Goal: Task Accomplishment & Management: Manage account settings

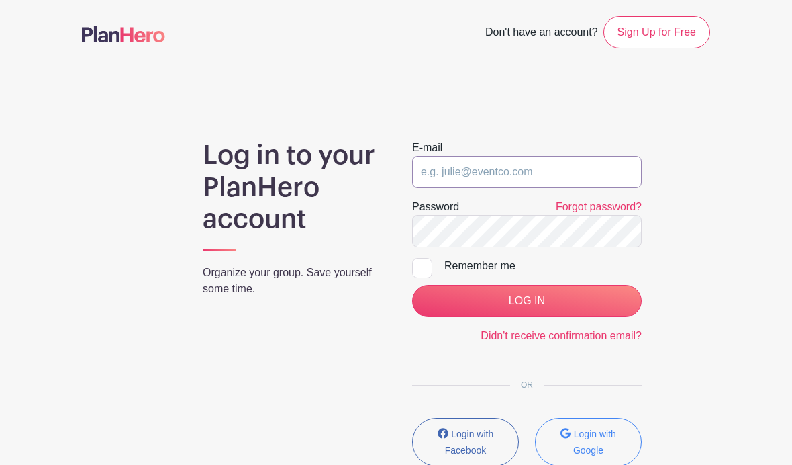
click at [542, 173] on input "email" at bounding box center [527, 172] width 230 height 32
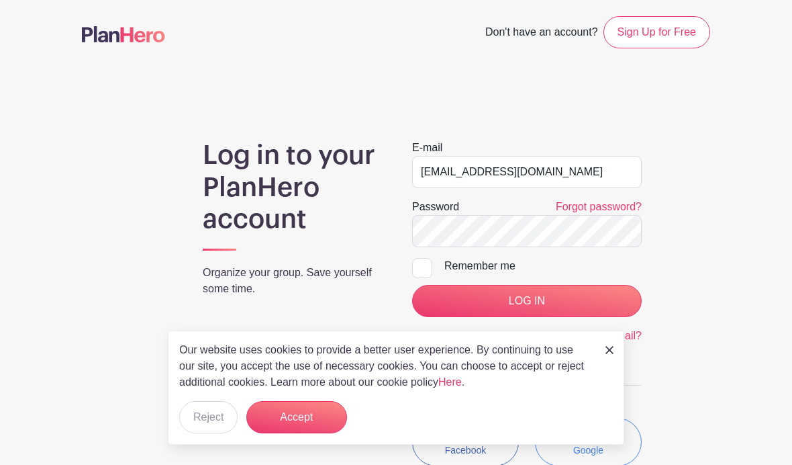
type input "[EMAIL_ADDRESS][DOMAIN_NAME]"
click at [526, 301] on input "LOG IN" at bounding box center [527, 301] width 230 height 32
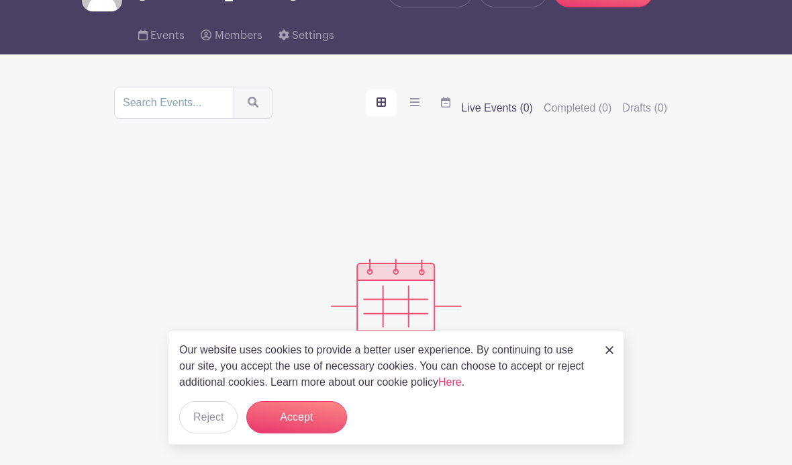
scroll to position [81, 0]
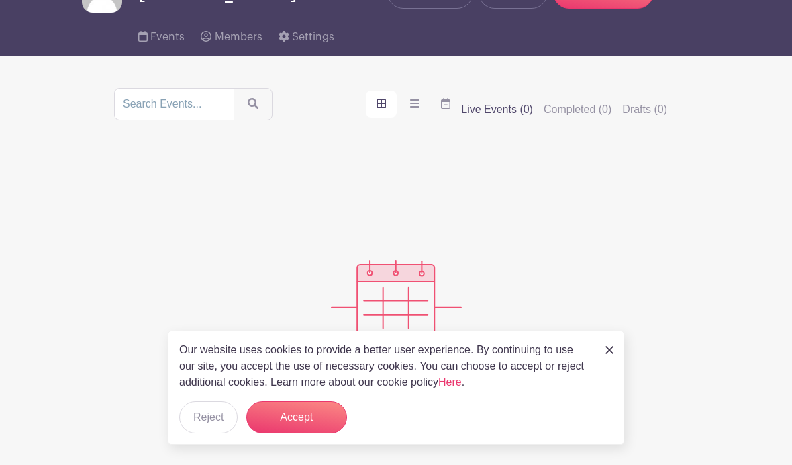
click at [209, 433] on button "Reject" at bounding box center [208, 417] width 58 height 32
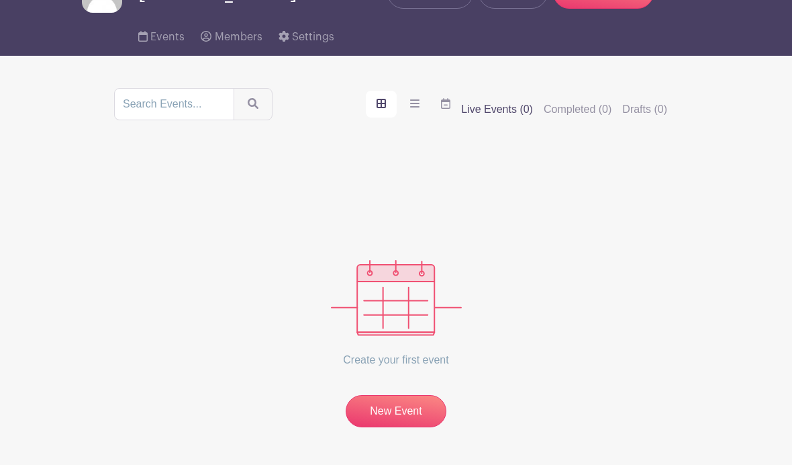
click at [408, 312] on img at bounding box center [396, 298] width 131 height 76
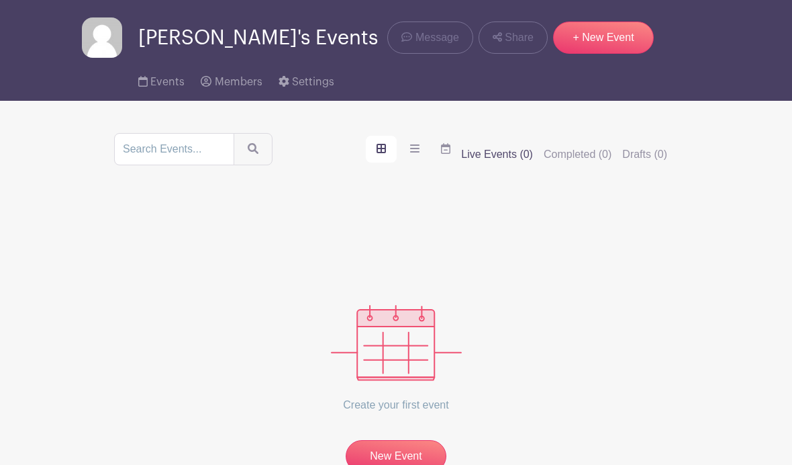
scroll to position [0, 0]
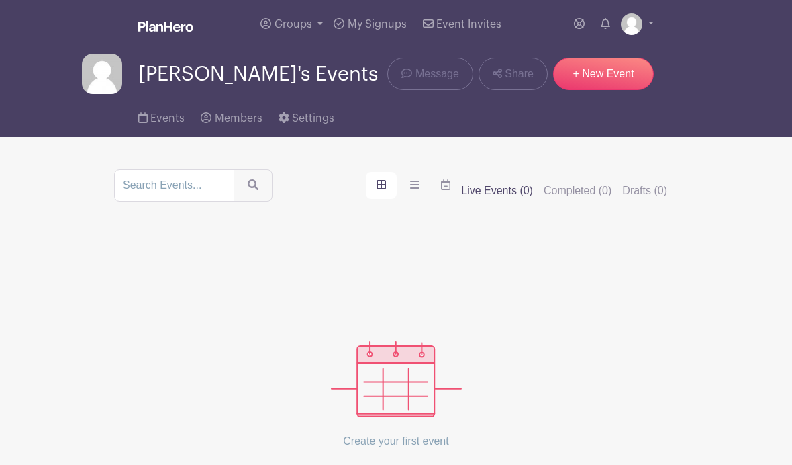
click at [318, 29] on link "Groups" at bounding box center [291, 24] width 73 height 48
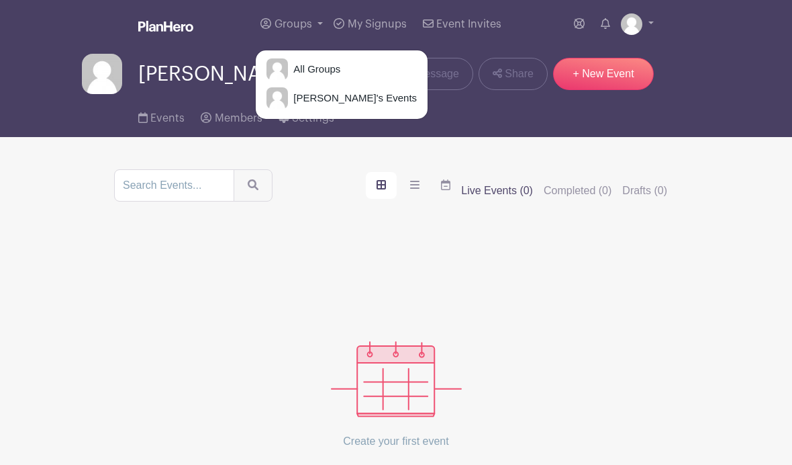
click at [337, 66] on span "All Groups" at bounding box center [314, 69] width 52 height 15
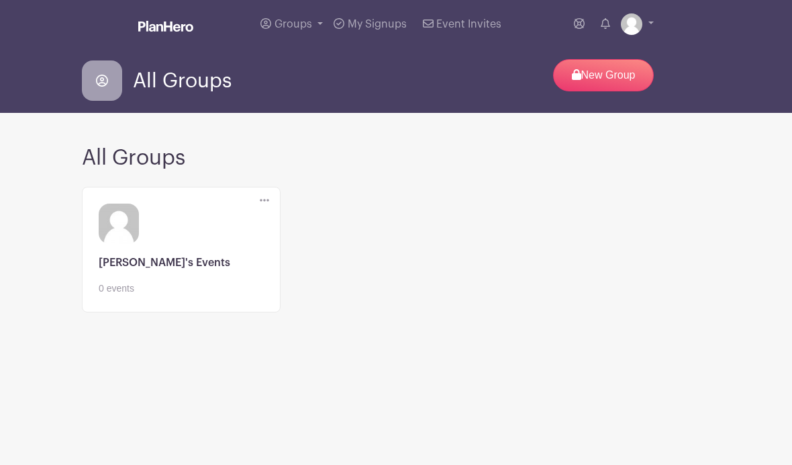
click at [653, 23] on link at bounding box center [637, 23] width 33 height 21
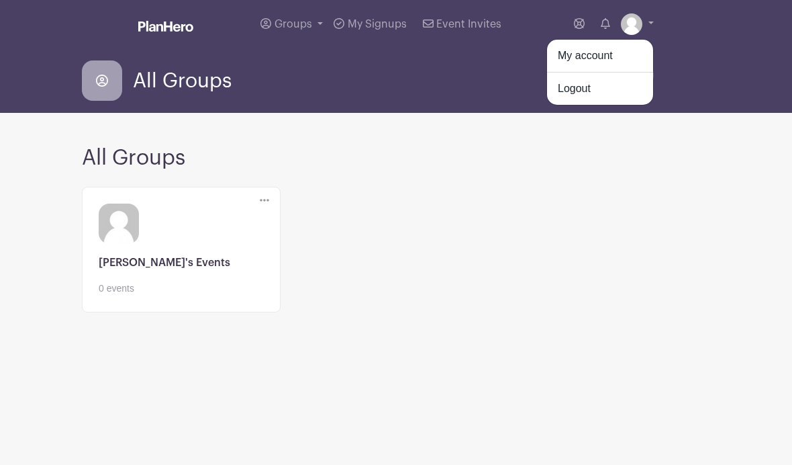
click at [223, 295] on link at bounding box center [181, 295] width 165 height 0
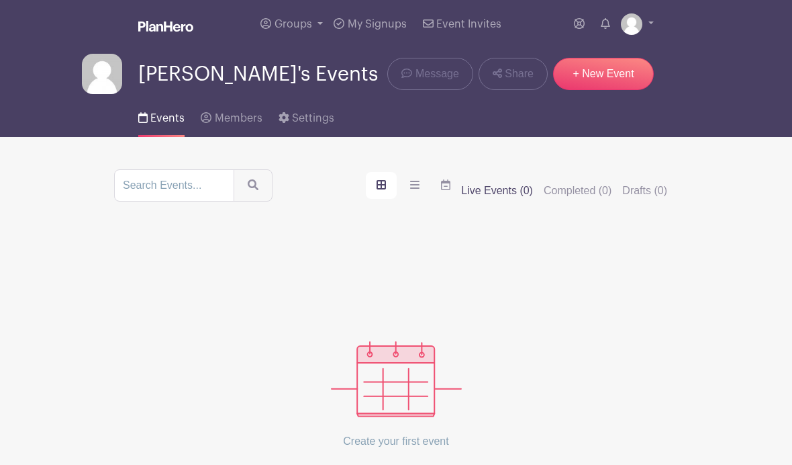
click at [639, 28] on img at bounding box center [631, 23] width 21 height 21
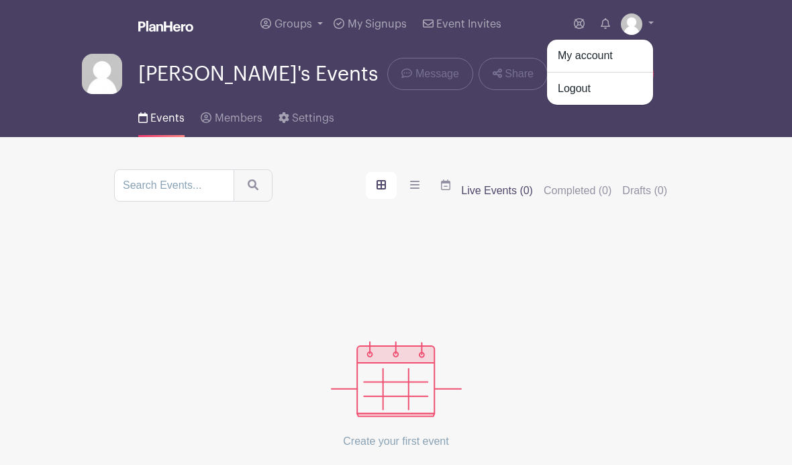
click at [320, 124] on span "Settings" at bounding box center [313, 118] width 42 height 11
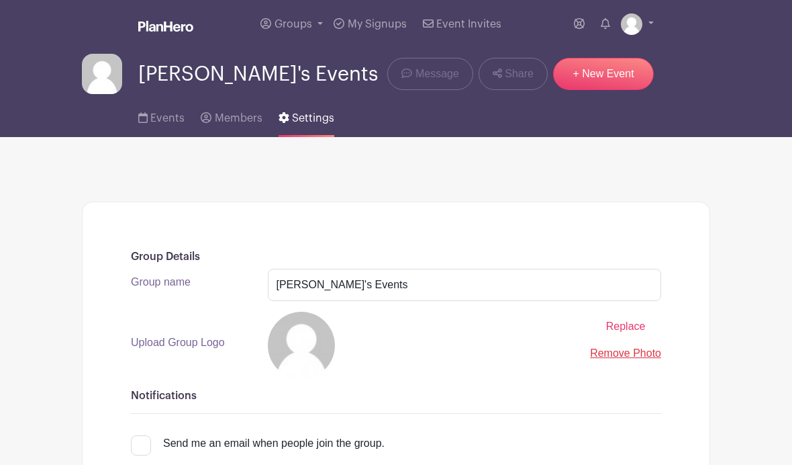
click at [647, 23] on link at bounding box center [637, 23] width 33 height 21
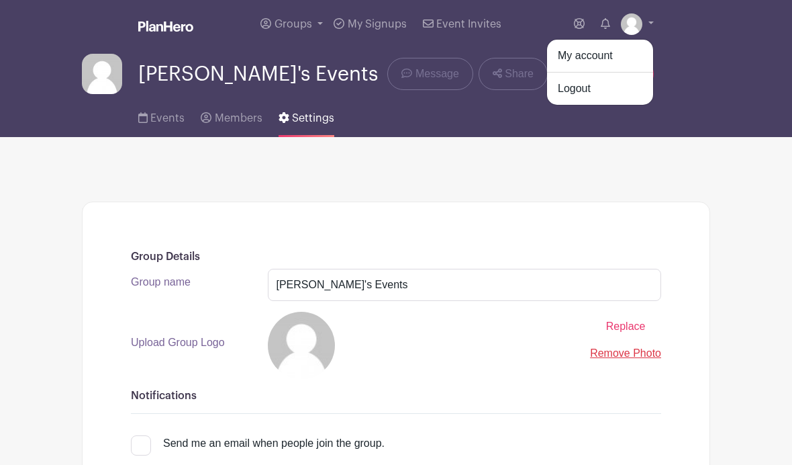
click at [594, 88] on link "Logout" at bounding box center [600, 88] width 106 height 21
